Goal: Task Accomplishment & Management: Manage account settings

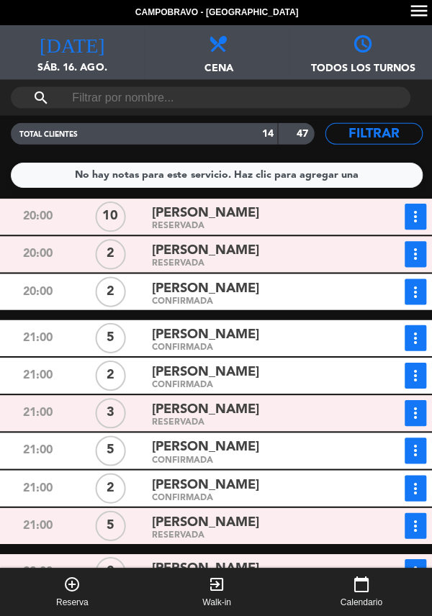
click at [216, 58] on span "Cena" at bounding box center [216, 62] width 144 height 22
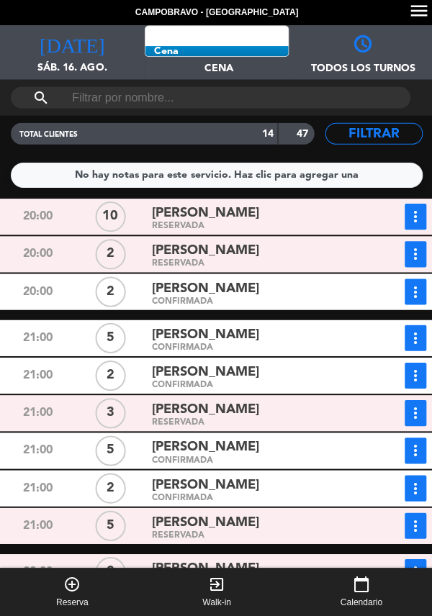
click at [246, 53] on span "Cena Todos los servicios Almuerzo Cena" at bounding box center [216, 52] width 144 height 54
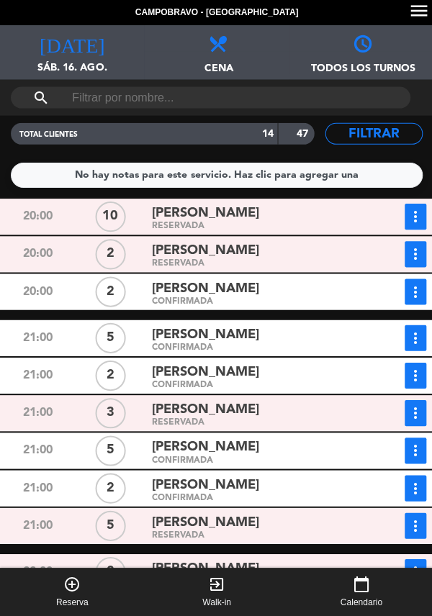
click at [222, 33] on span at bounding box center [216, 38] width 144 height 26
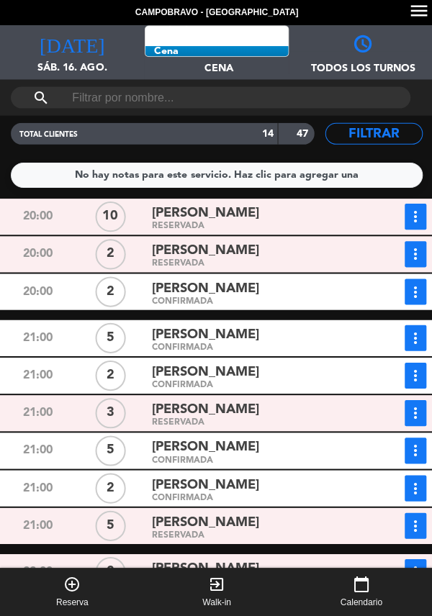
click at [239, 42] on span "Cena Todos los servicios Almuerzo Cena" at bounding box center [216, 52] width 144 height 54
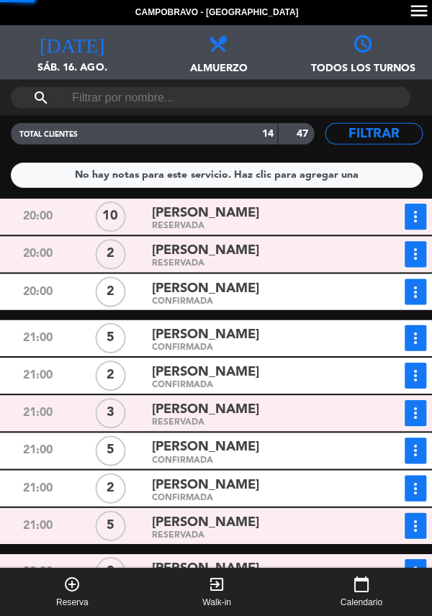
click at [246, 37] on span at bounding box center [216, 38] width 144 height 26
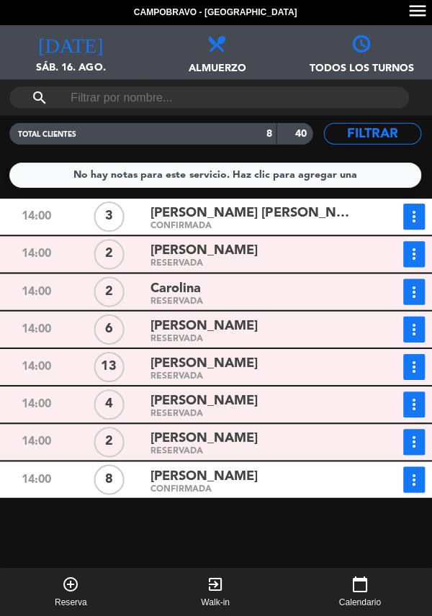
click at [222, 490] on div "CONFIRMADA" at bounding box center [254, 488] width 207 height 6
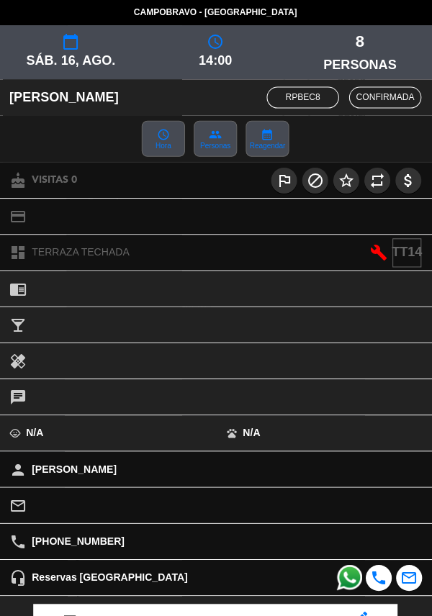
click at [264, 477] on div "person pedro" at bounding box center [216, 467] width 432 height 35
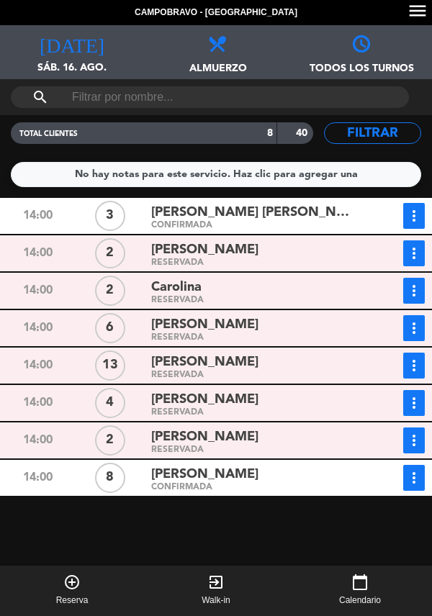
scroll to position [25, 0]
click at [222, 427] on span "Nadia Manzano" at bounding box center [204, 437] width 107 height 21
